Goal: Obtain resource: Obtain resource

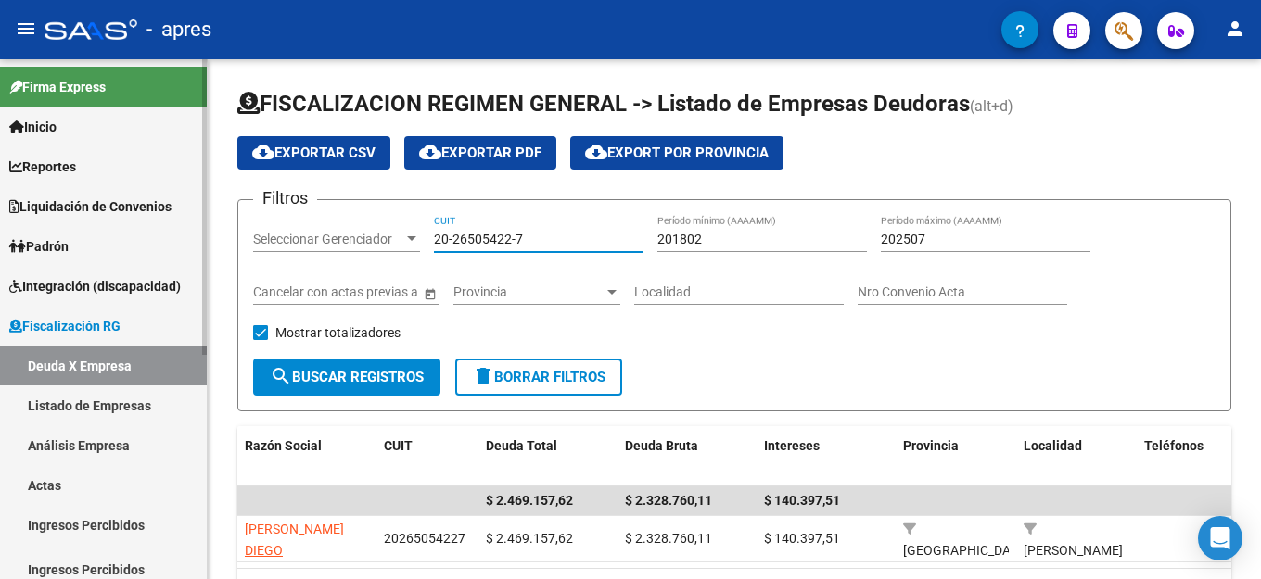
drag, startPoint x: 540, startPoint y: 236, endPoint x: 171, endPoint y: 241, distance: 369.9
click at [171, 241] on mat-sidenav-container "Firma Express Inicio Instructivos Contacto OS Reportes Ingresos Percibidos Anál…" at bounding box center [630, 319] width 1261 height 520
paste input "30-54635100-5"
type input "30-54635100-5"
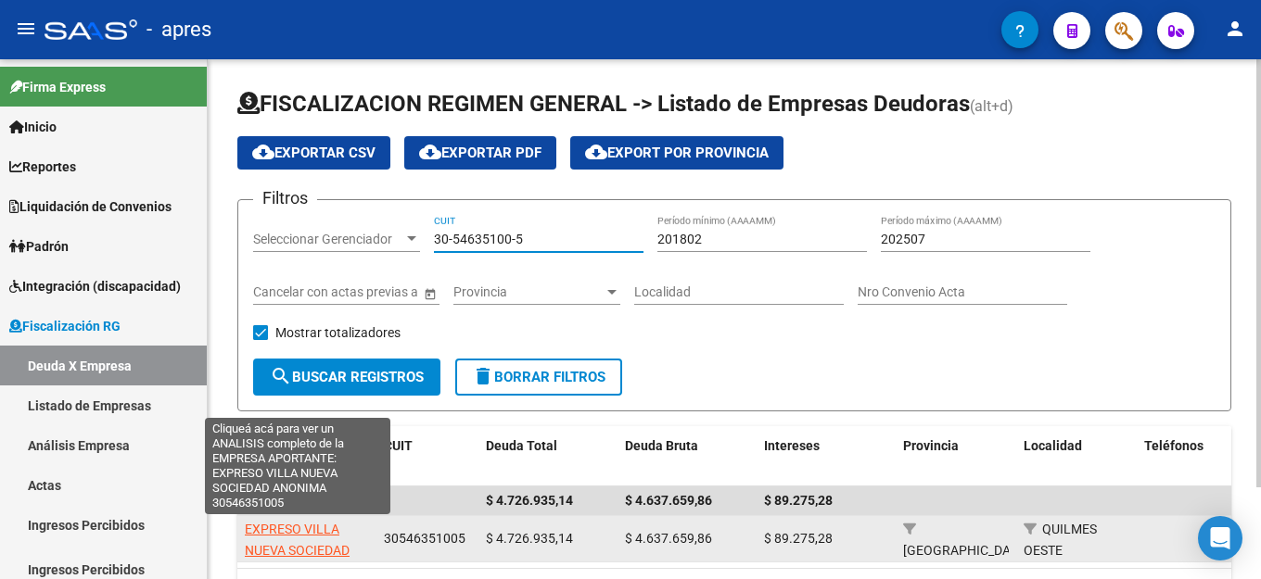
click at [321, 530] on span "EXPRESO VILLA NUEVA SOCIEDAD ANONIMA" at bounding box center [297, 550] width 105 height 57
type textarea "30546351005"
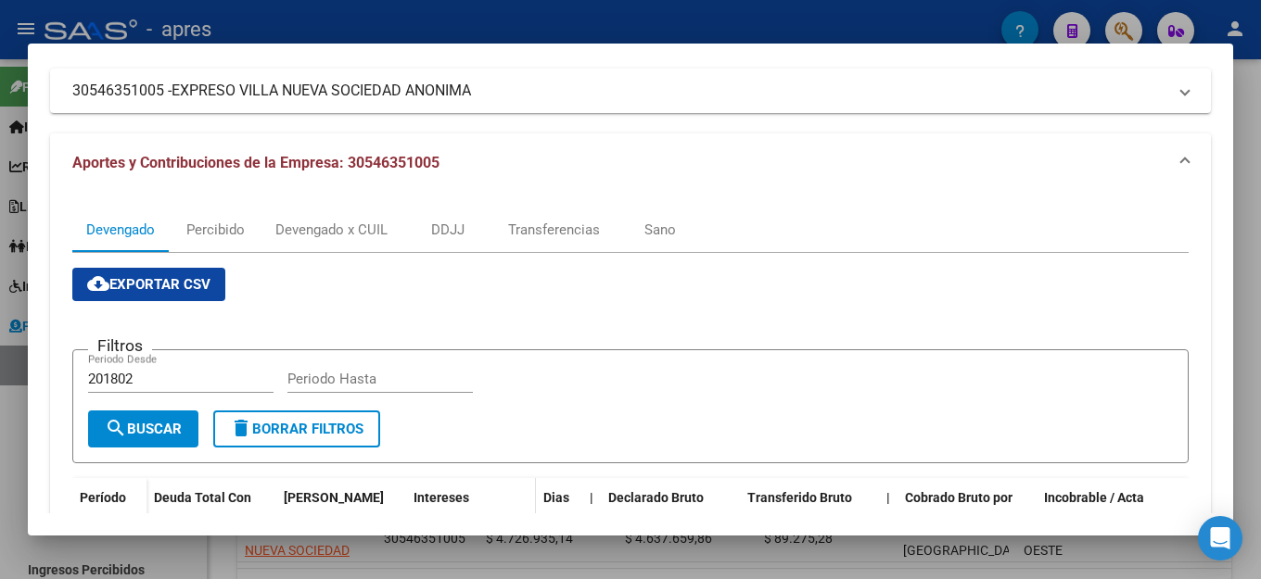
scroll to position [278, 0]
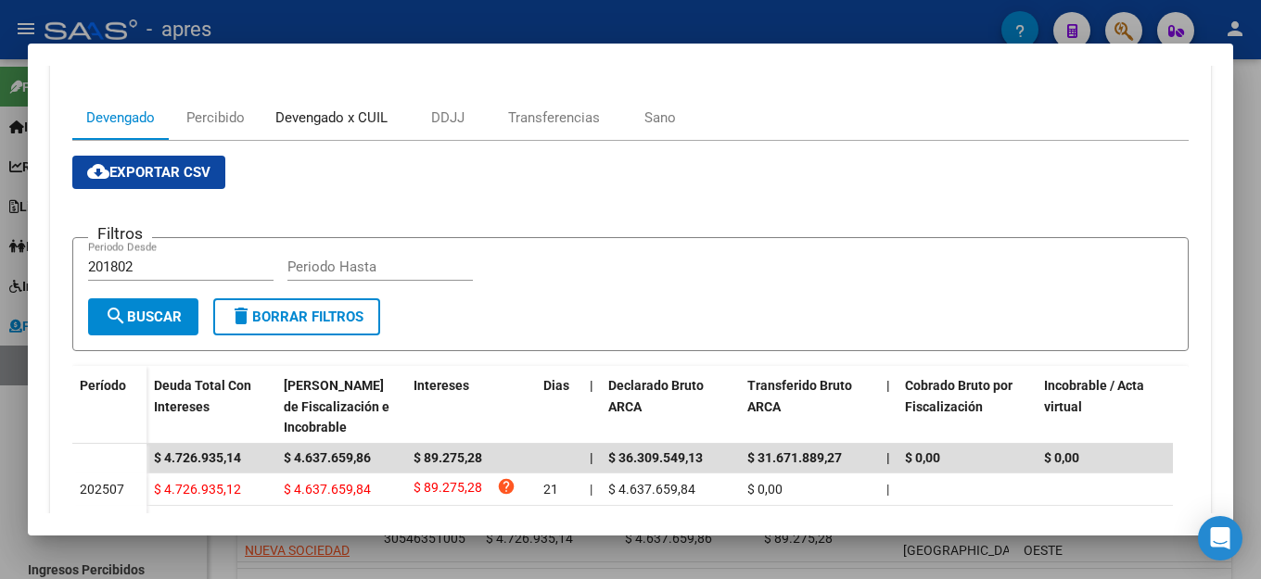
drag, startPoint x: 341, startPoint y: 121, endPoint x: 848, endPoint y: 381, distance: 570.1
click at [344, 125] on div "Devengado x CUIL" at bounding box center [331, 118] width 112 height 20
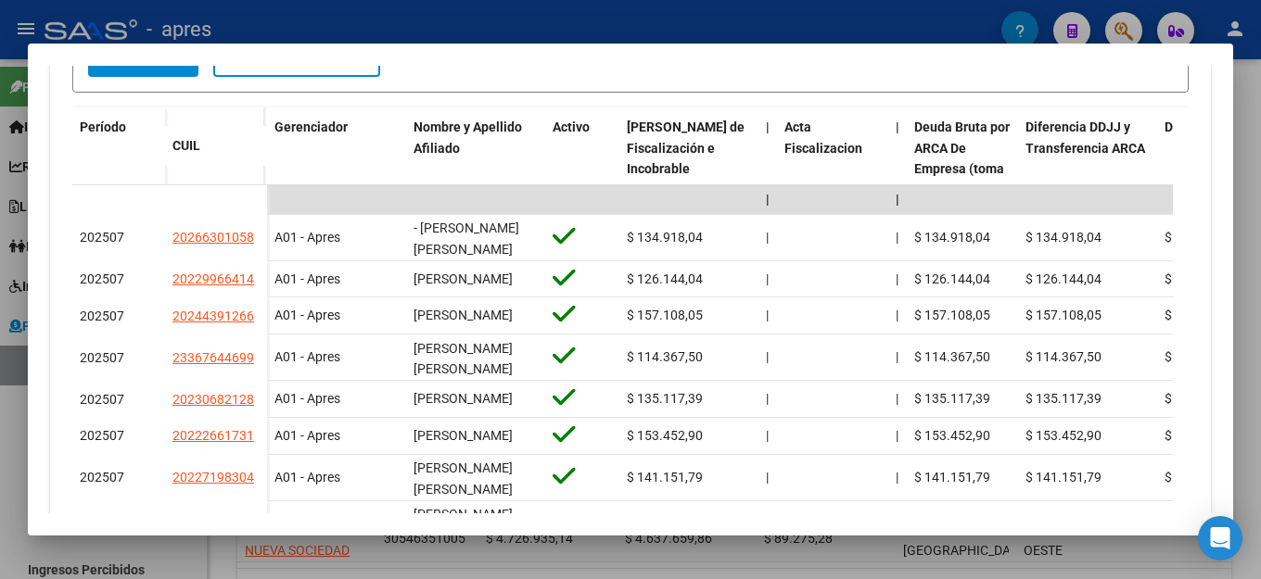
scroll to position [556, 0]
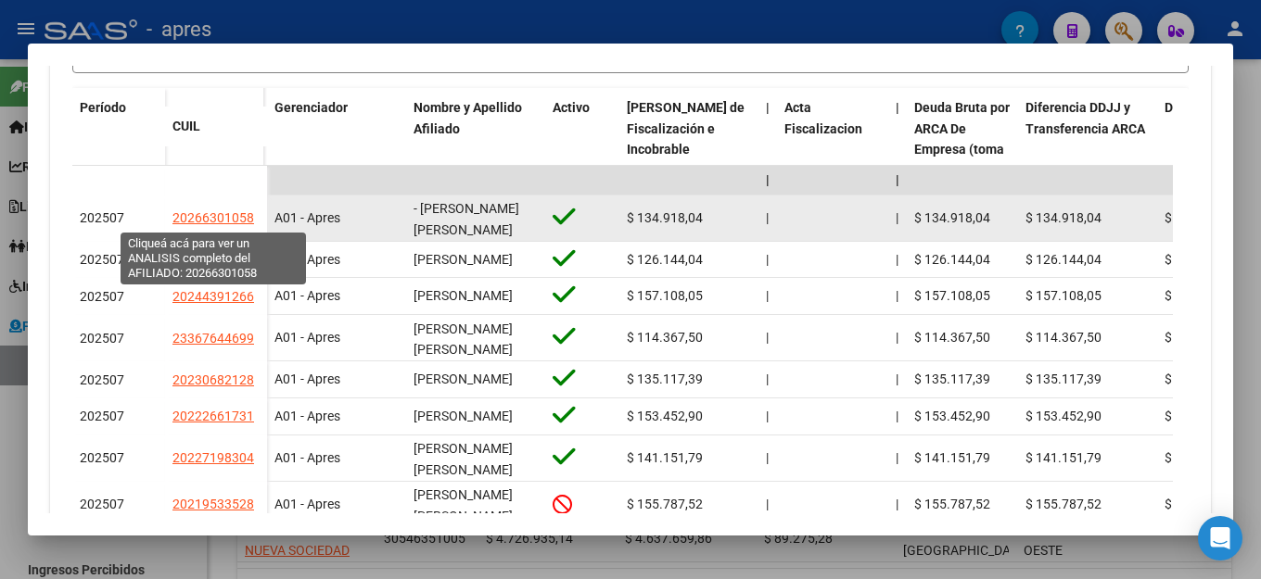
drag, startPoint x: 260, startPoint y: 217, endPoint x: 174, endPoint y: 217, distance: 85.3
click at [174, 217] on datatable-body-cell "20266301058" at bounding box center [216, 219] width 102 height 46
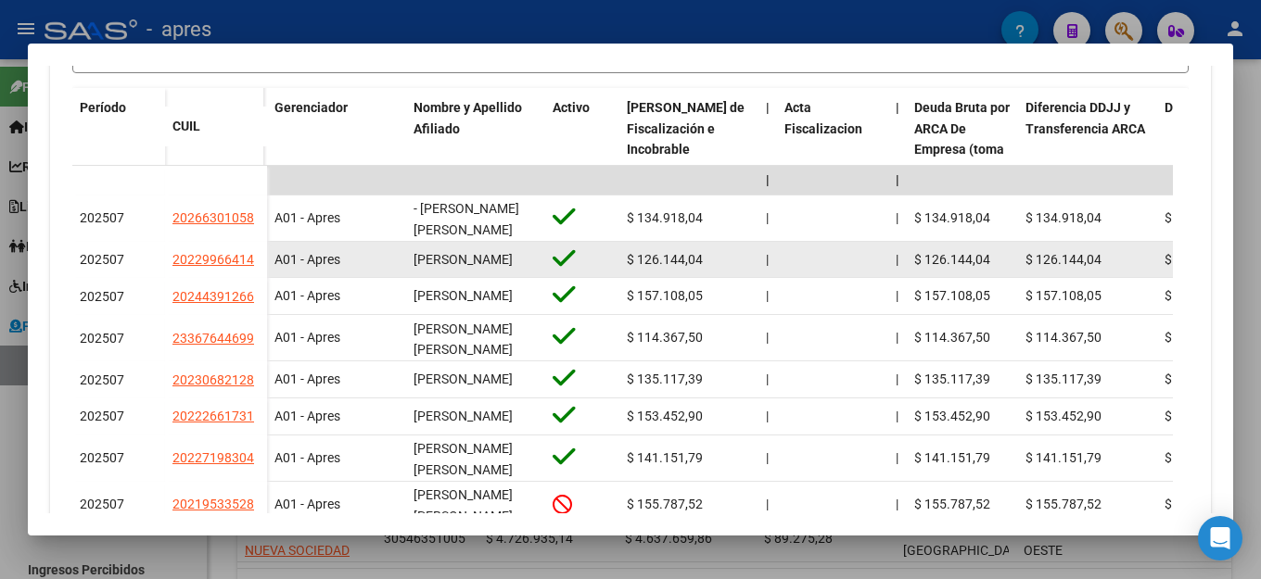
copy span "20266301058"
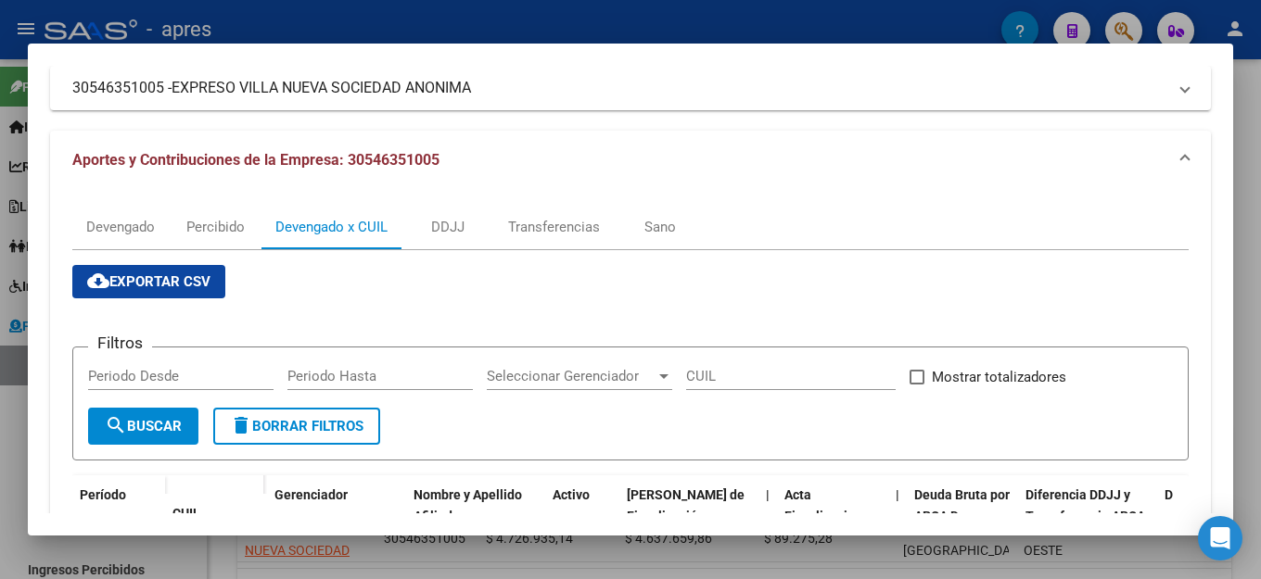
scroll to position [0, 0]
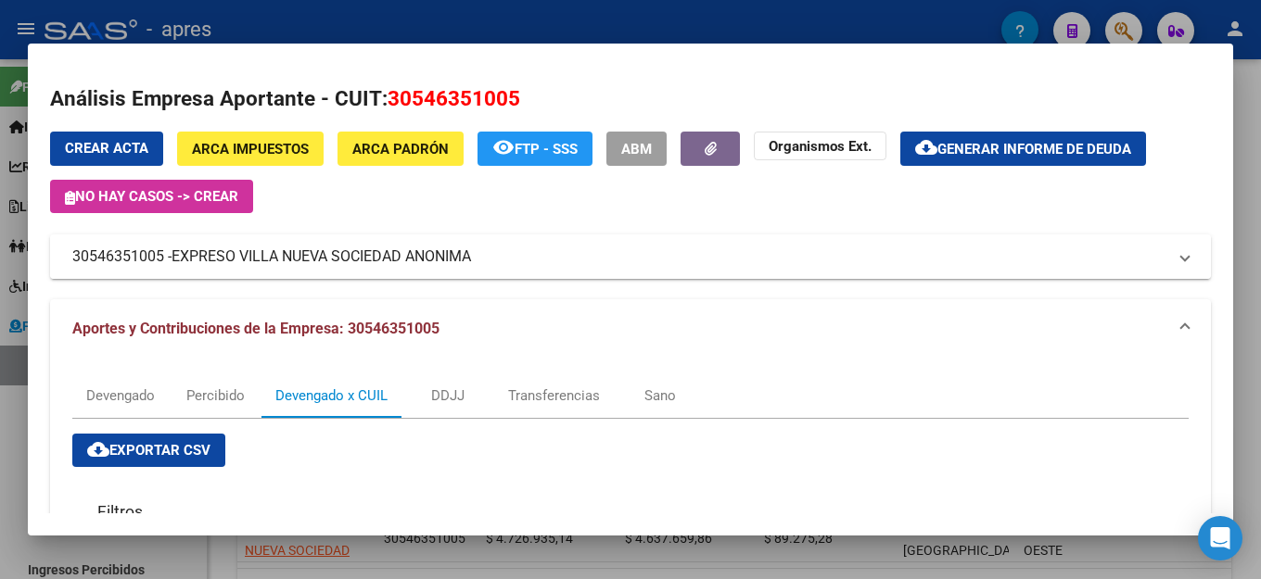
click at [795, 240] on mat-expansion-panel-header "30546351005 - EXPRESO VILLA NUEVA SOCIEDAD ANONIMA" at bounding box center [630, 257] width 1161 height 44
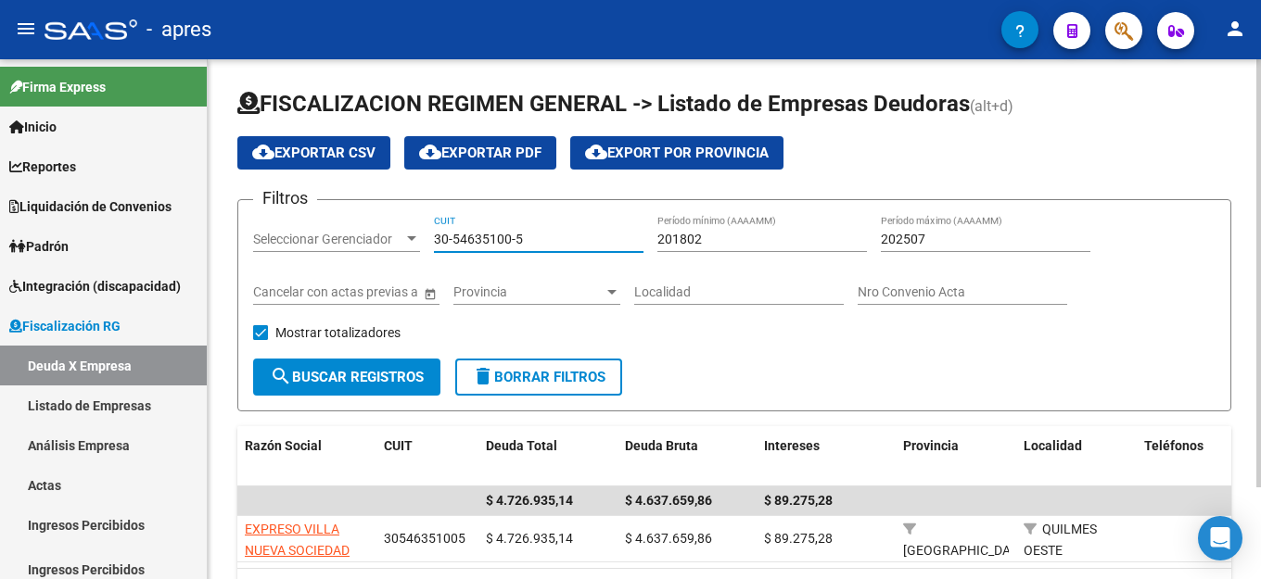
drag, startPoint x: 546, startPoint y: 242, endPoint x: 379, endPoint y: 256, distance: 167.4
click at [379, 256] on div "Filtros Seleccionar Gerenciador Seleccionar Gerenciador 30-54635100-5 CUIT 2018…" at bounding box center [734, 287] width 962 height 144
paste input "70874743-9"
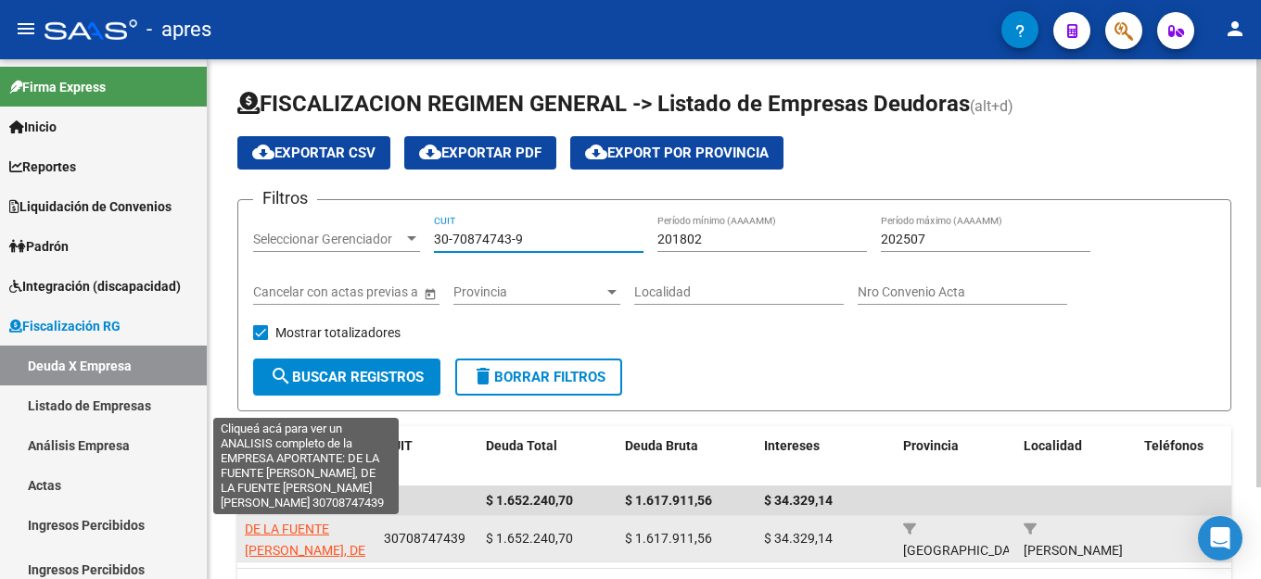
type input "30-70874743-9"
click at [316, 525] on span "DE LA FUENTE [PERSON_NAME], DE LA FUENTE [PERSON_NAME] [PERSON_NAME]" at bounding box center [305, 571] width 121 height 99
type textarea "30708747439"
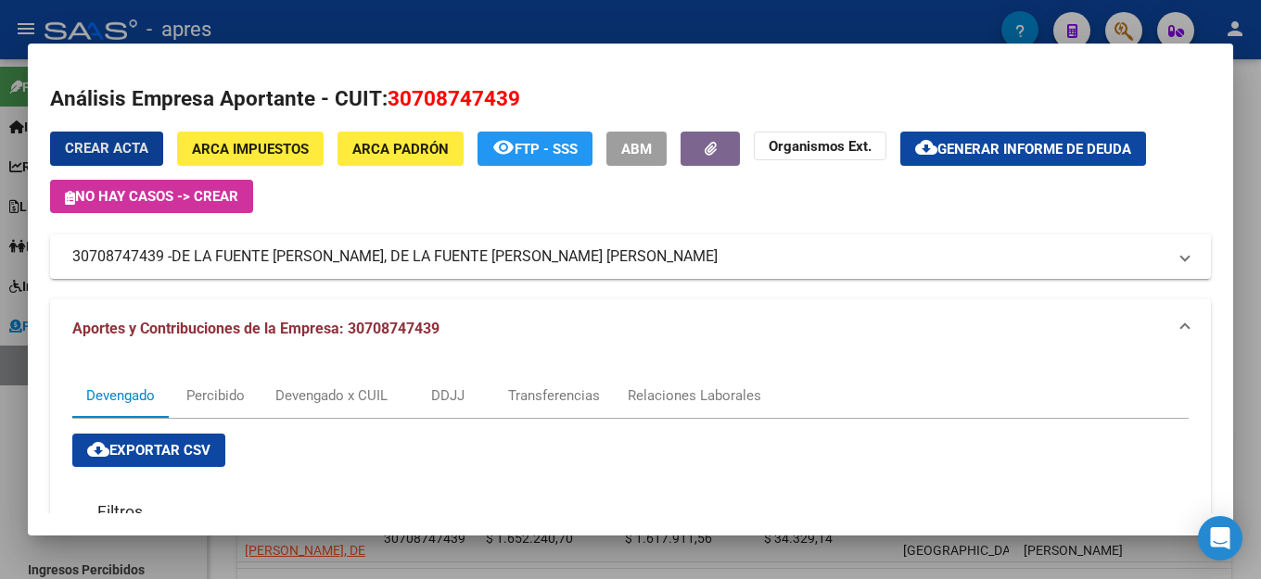
click at [662, 68] on mat-dialog-content "Análisis Empresa Aportante - CUIT: 30708747439 Crear Acta ARCA Impuestos ARCA […" at bounding box center [630, 290] width 1205 height 448
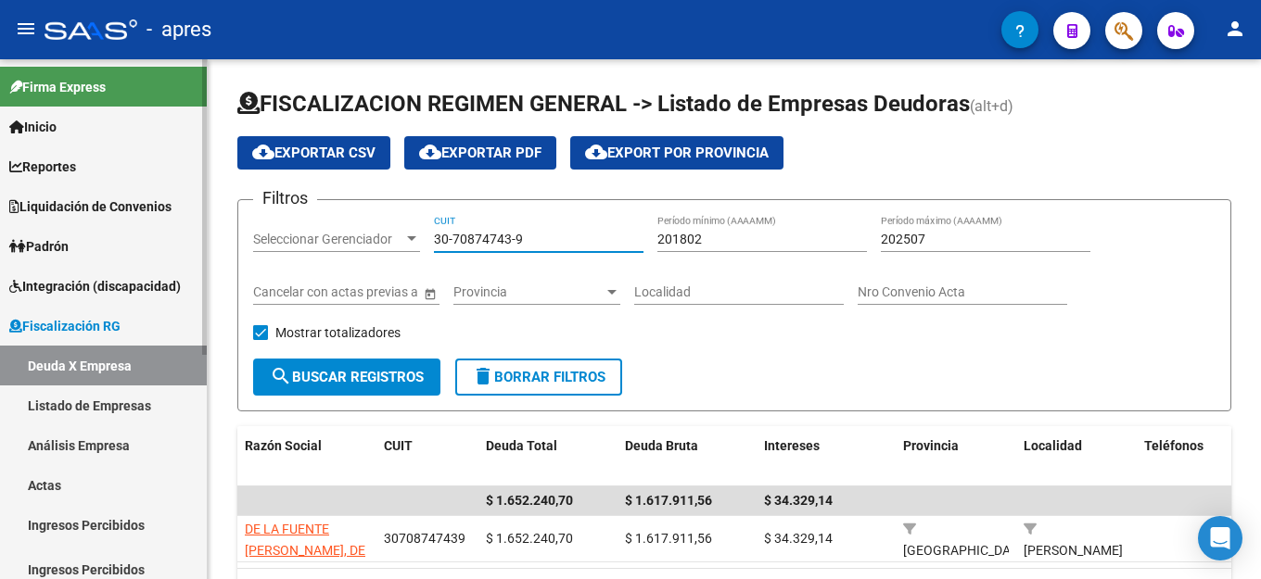
drag, startPoint x: 553, startPoint y: 232, endPoint x: 145, endPoint y: 225, distance: 408.9
click at [247, 238] on form "Filtros Seleccionar Gerenciador Seleccionar Gerenciador 30-70874743-9 CUIT 2018…" at bounding box center [734, 305] width 994 height 212
paste input "54635100-5"
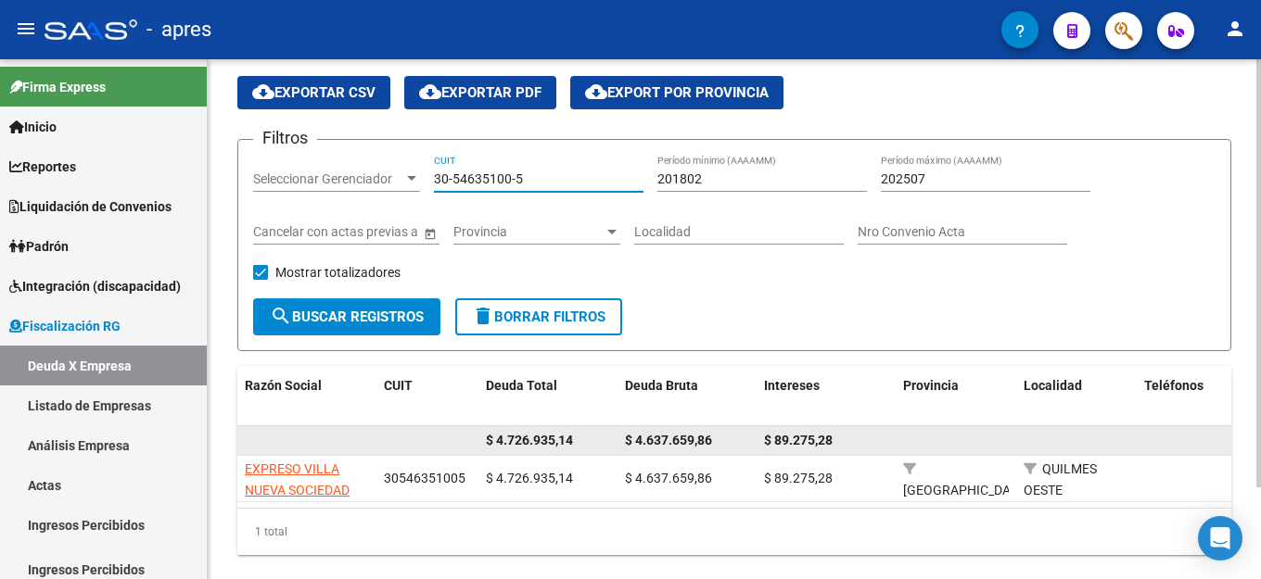
scroll to position [93, 0]
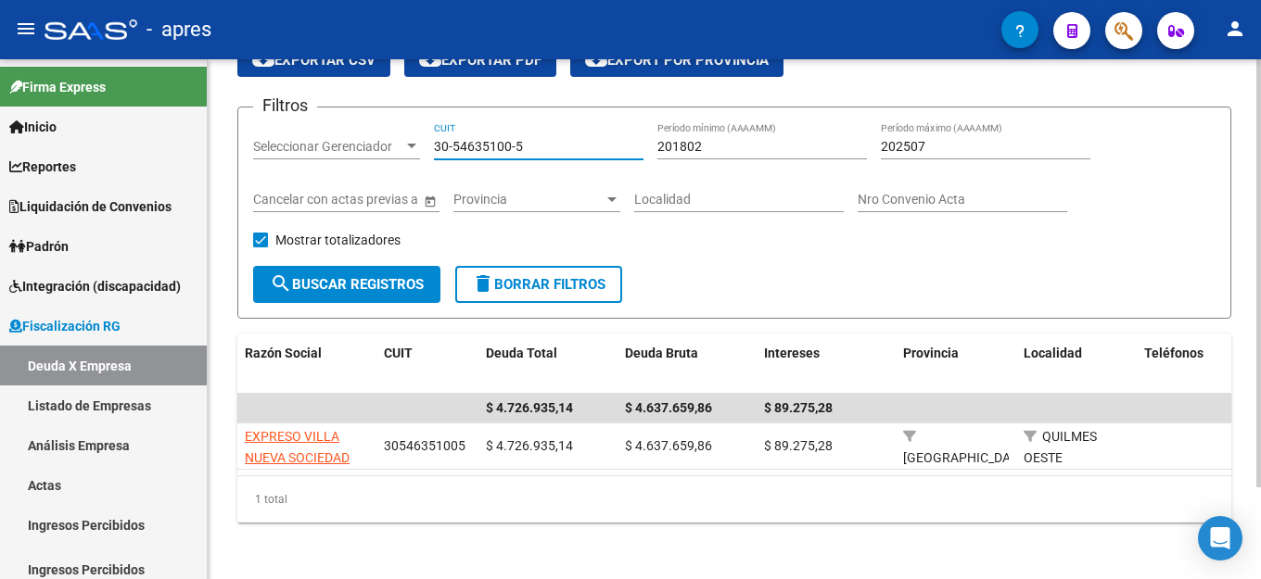
type input "30-54635100-5"
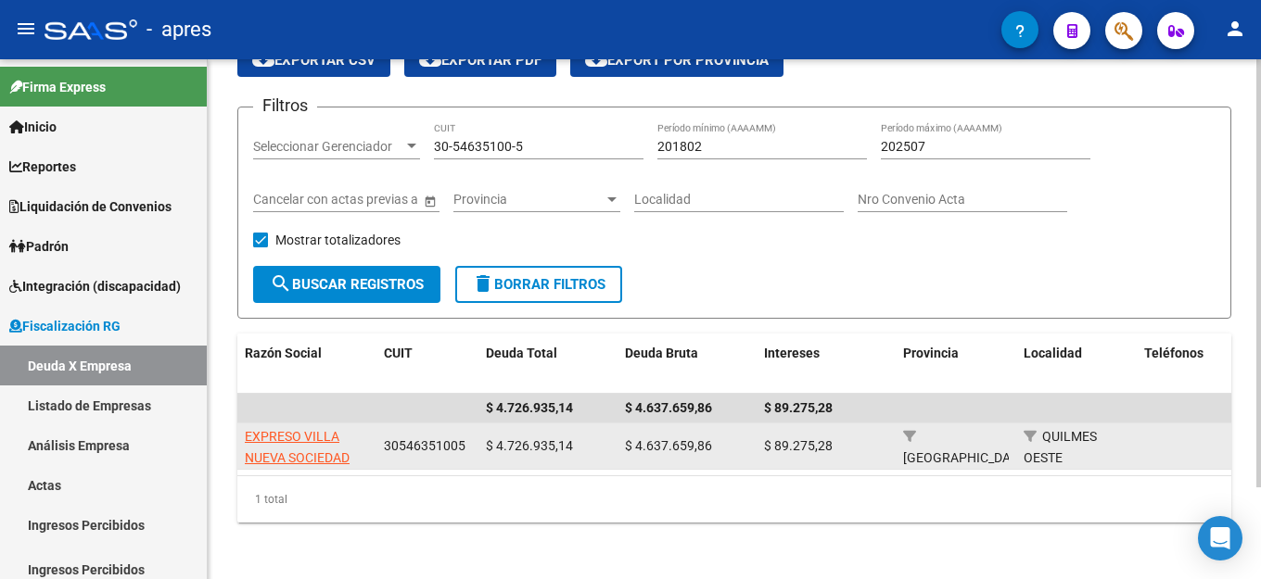
drag, startPoint x: 465, startPoint y: 449, endPoint x: 387, endPoint y: 446, distance: 78.8
click at [387, 446] on div "30546351005" at bounding box center [427, 446] width 87 height 21
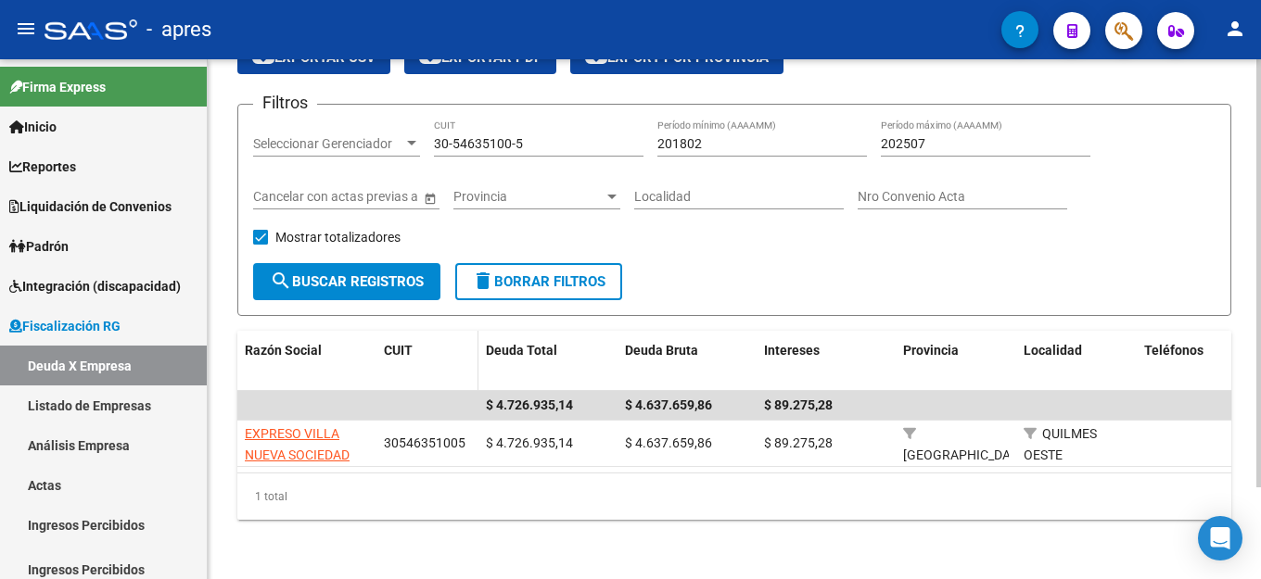
scroll to position [111, 0]
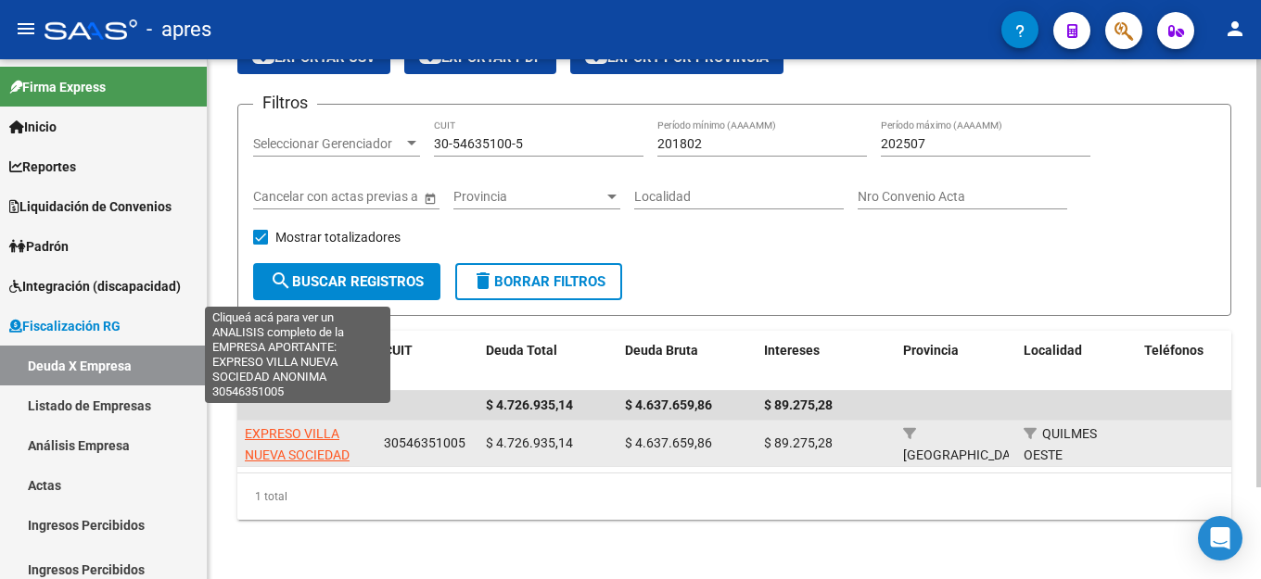
click at [299, 426] on span "EXPRESO VILLA NUEVA SOCIEDAD ANONIMA" at bounding box center [297, 454] width 105 height 57
type textarea "30546351005"
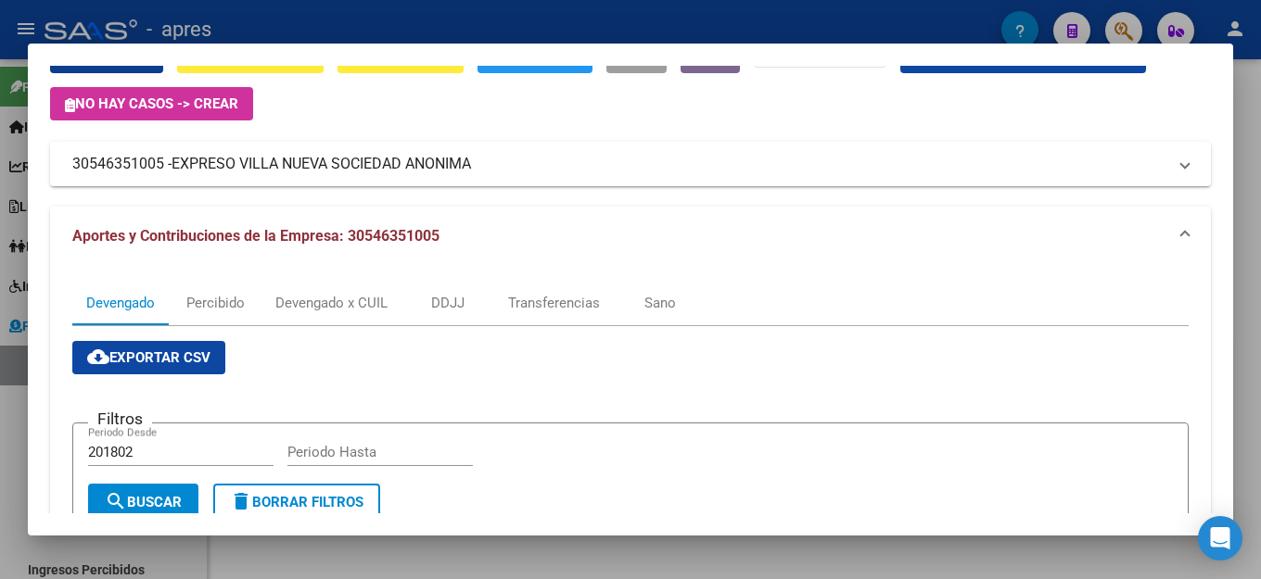
scroll to position [0, 0]
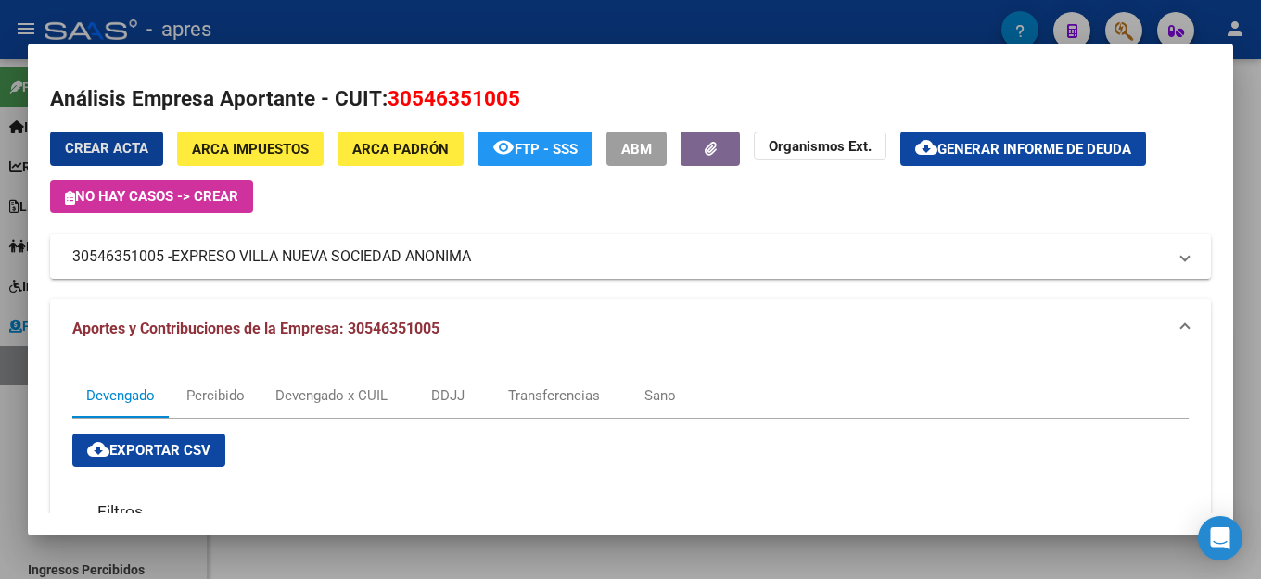
click at [1051, 157] on span "Generar informe de deuda" at bounding box center [1034, 149] width 194 height 17
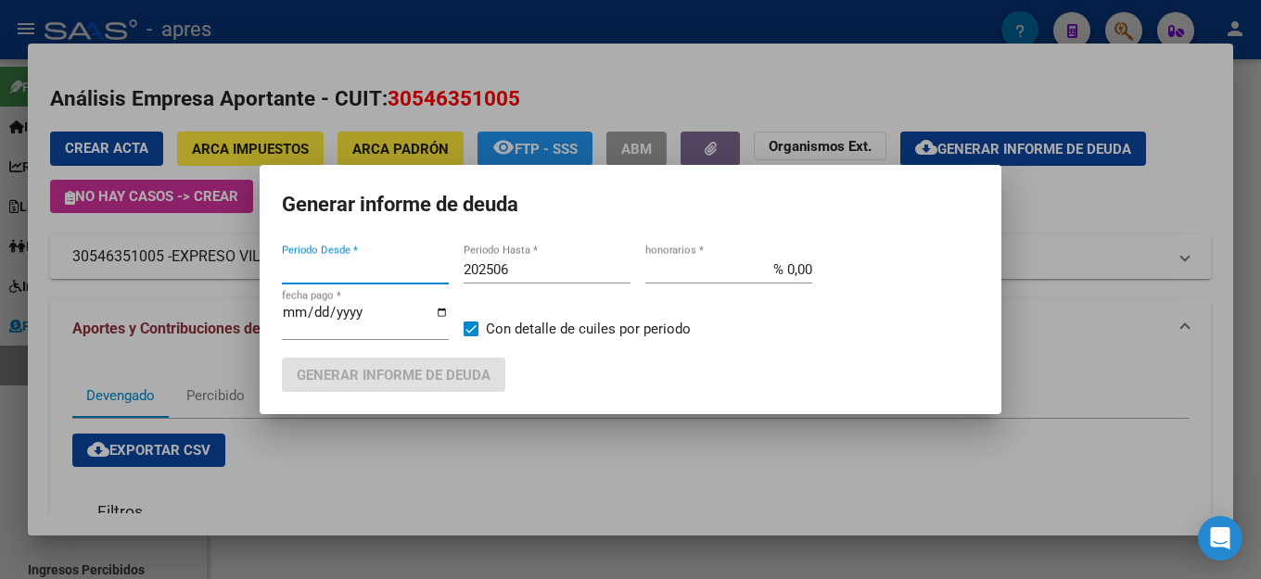
type input "201802"
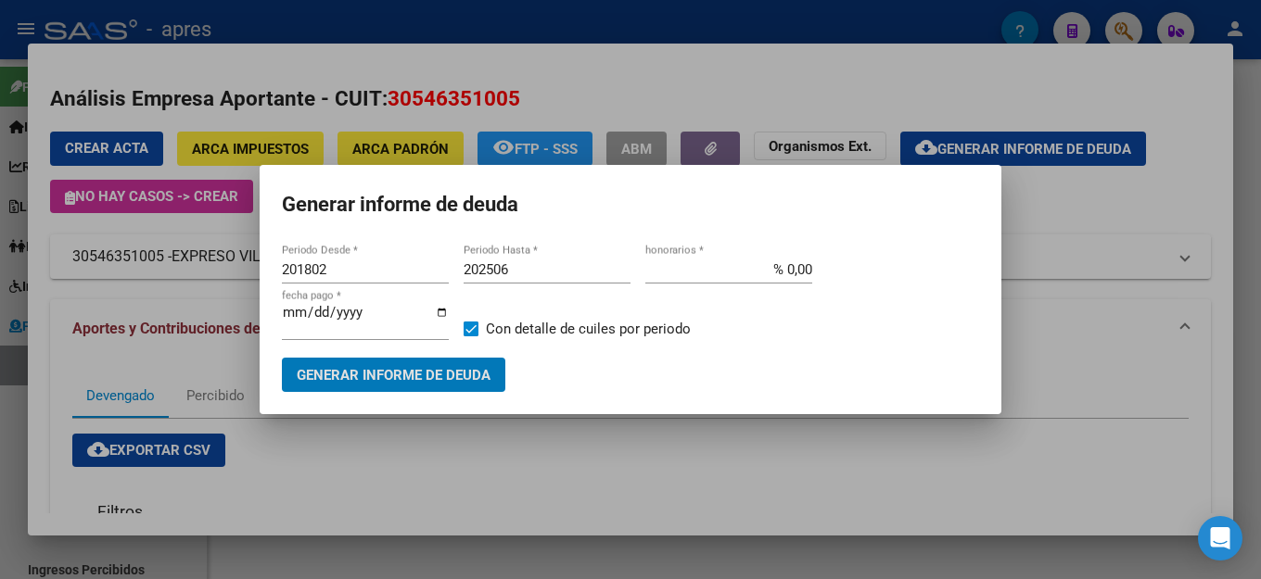
click at [553, 276] on input "202506" at bounding box center [547, 269] width 167 height 17
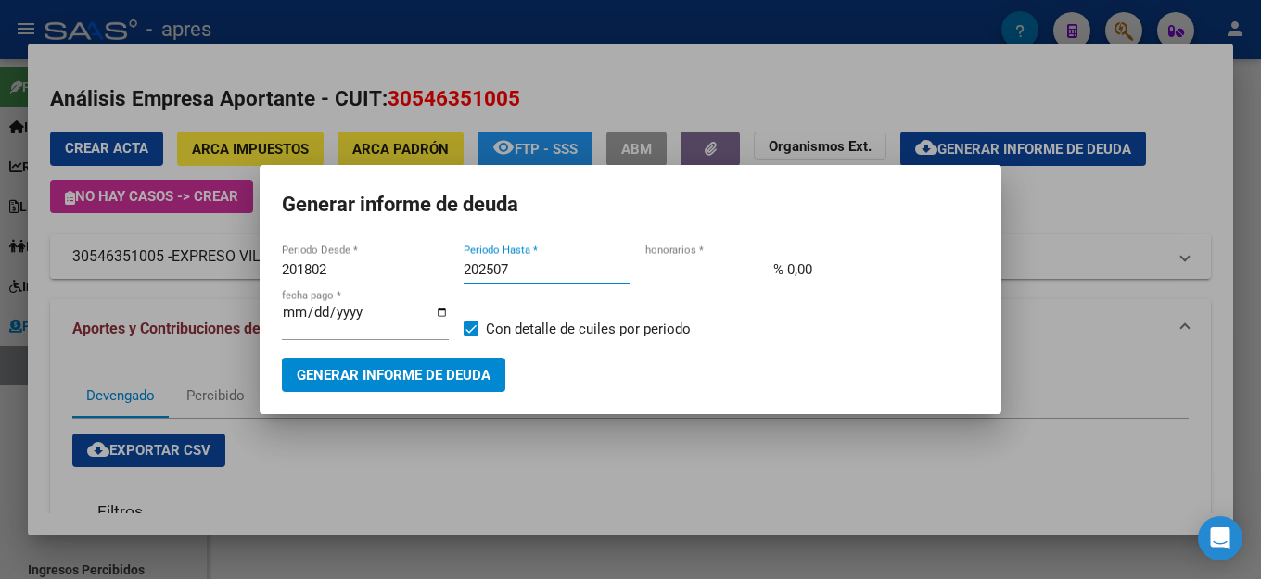
type input "202507"
click at [372, 367] on span "Generar informe de deuda" at bounding box center [394, 375] width 194 height 17
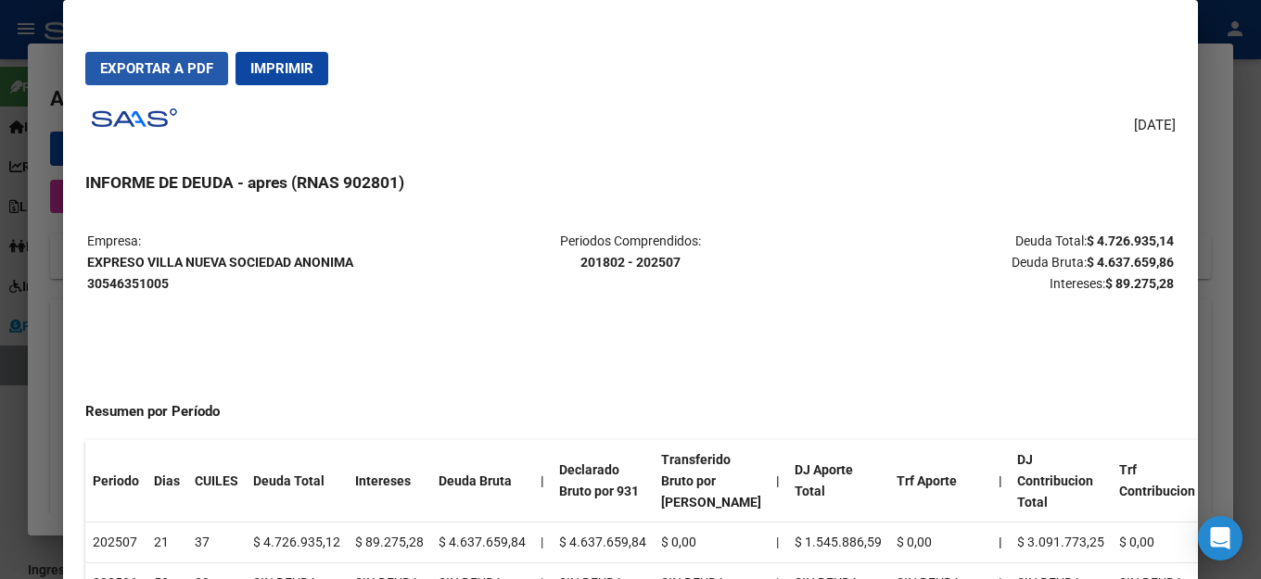
click at [184, 70] on span "Exportar a PDF" at bounding box center [156, 68] width 113 height 17
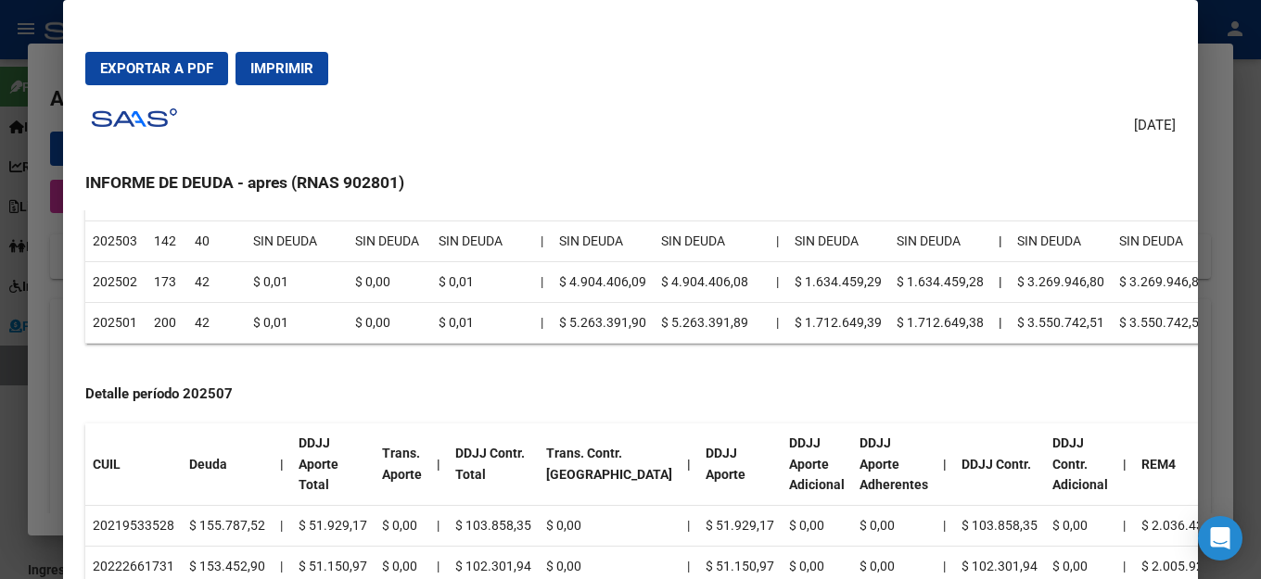
scroll to position [649, 0]
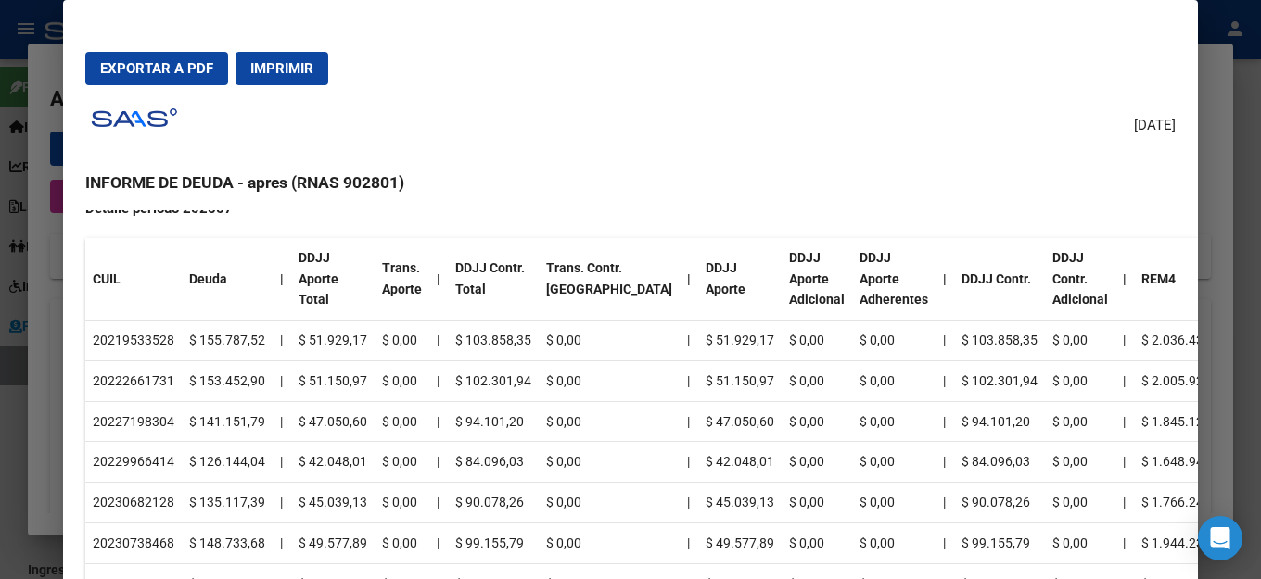
click at [175, 338] on td "20219533528" at bounding box center [133, 341] width 96 height 41
